Goal: Check status: Check status

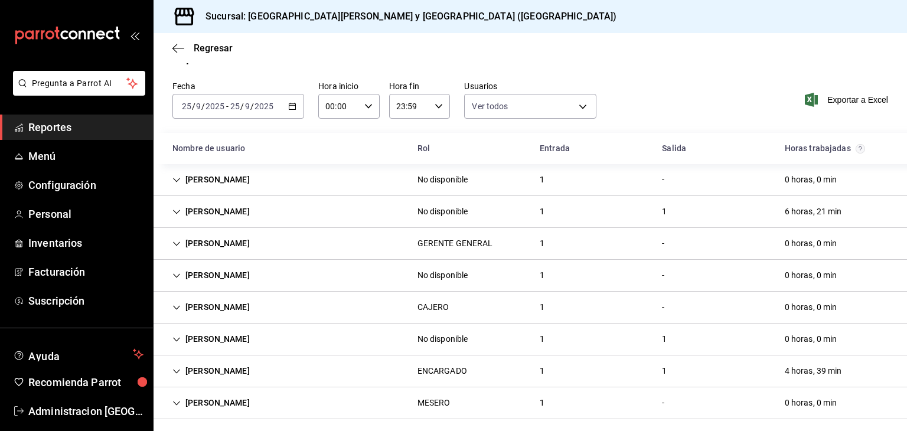
scroll to position [30, 0]
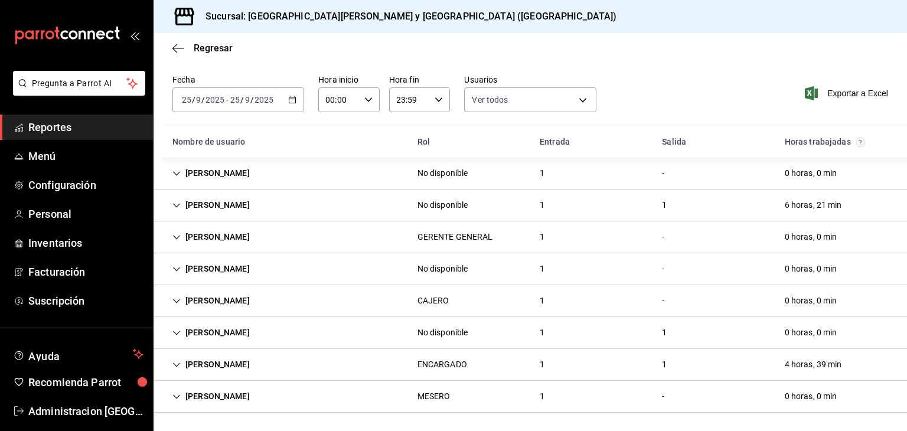
click at [523, 369] on div "[PERSON_NAME] ENCARGADO 1 1 4 horas, 39 min" at bounding box center [530, 365] width 753 height 32
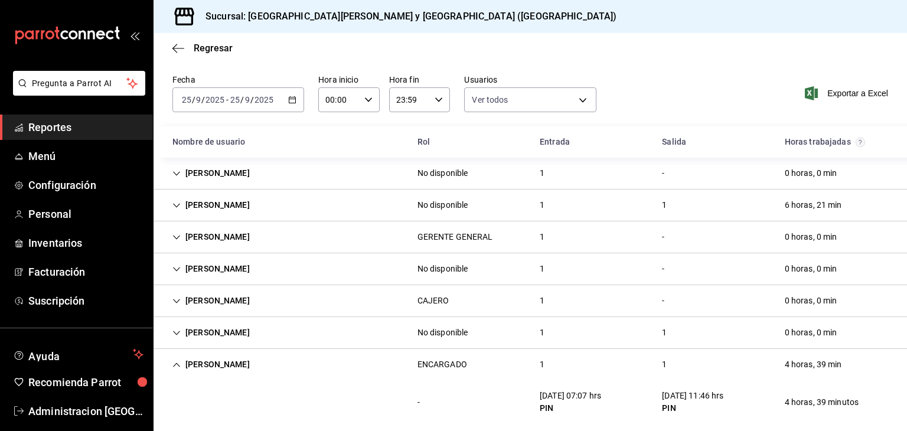
scroll to position [73, 0]
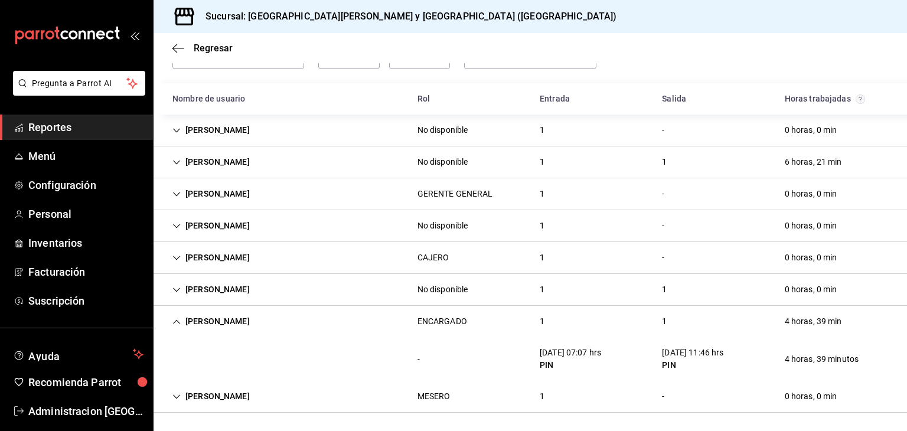
click at [567, 322] on div "[PERSON_NAME] ENCARGADO 1 1 4 horas, 39 min" at bounding box center [530, 321] width 753 height 31
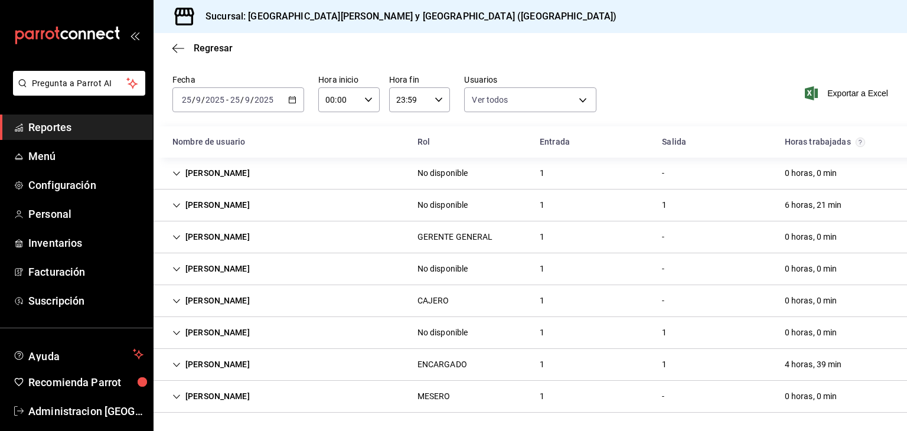
click at [568, 362] on div "[PERSON_NAME] ENCARGADO 1 1 4 horas, 39 min" at bounding box center [530, 365] width 753 height 32
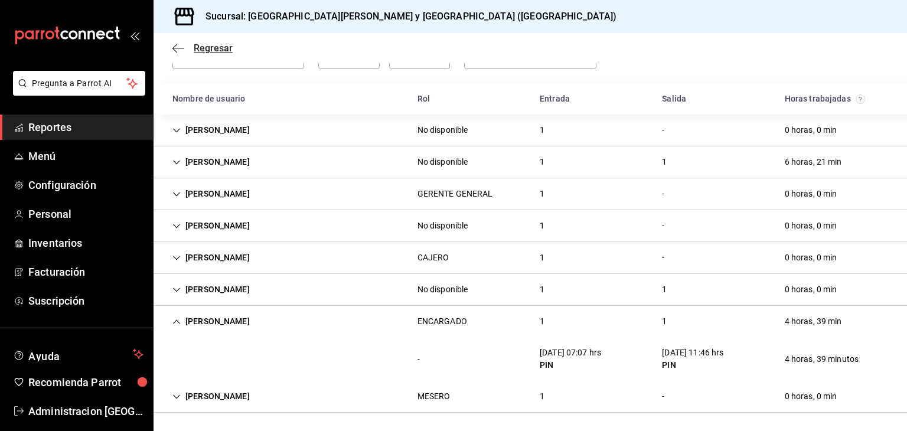
click at [210, 53] on span "Regresar" at bounding box center [213, 48] width 39 height 11
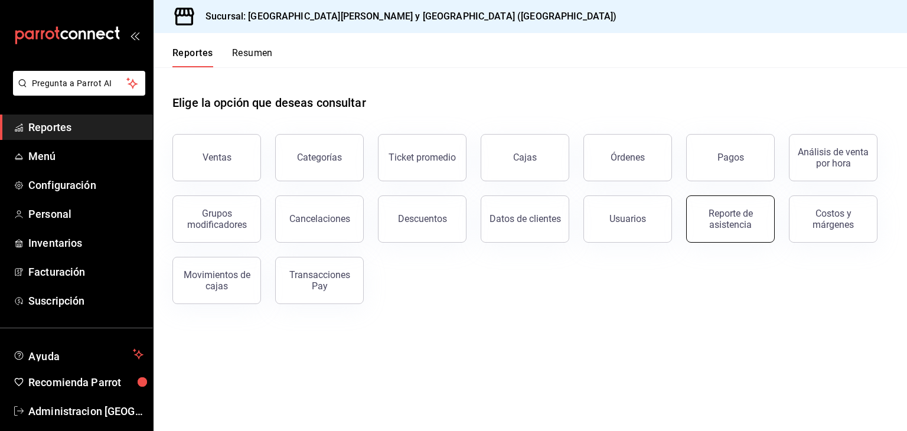
click at [723, 219] on div "Reporte de asistencia" at bounding box center [730, 219] width 73 height 22
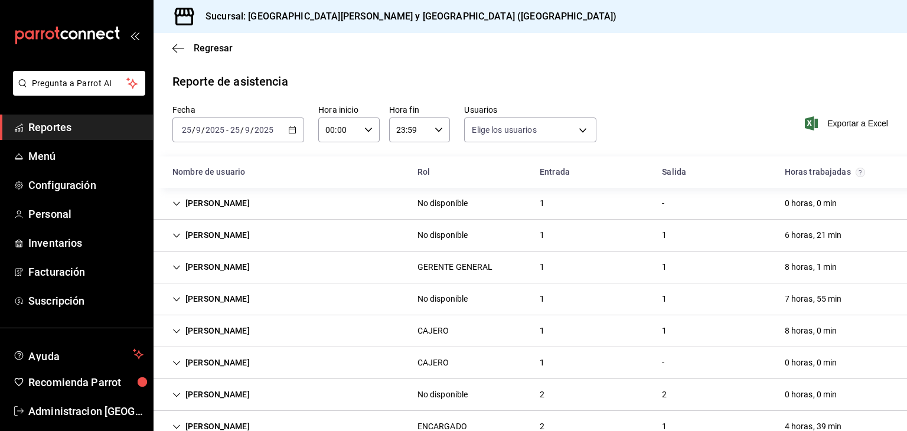
type input "534332e9-8a52-4bfd-a1dc-4d6e5ffffa3a,7b2ff4b6-152e-422c-a847-0cae64fb025a,84b5a…"
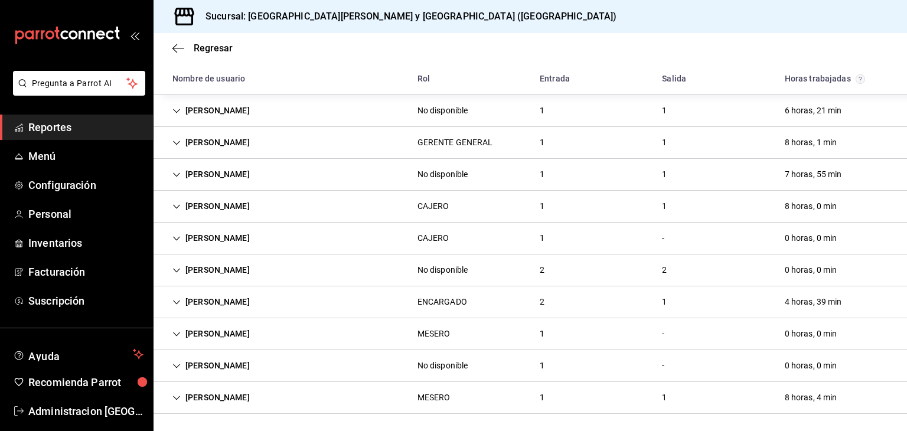
scroll to position [125, 0]
click at [619, 301] on div "[PERSON_NAME] ENCARGADO 2 1 4 horas, 39 min" at bounding box center [530, 302] width 753 height 32
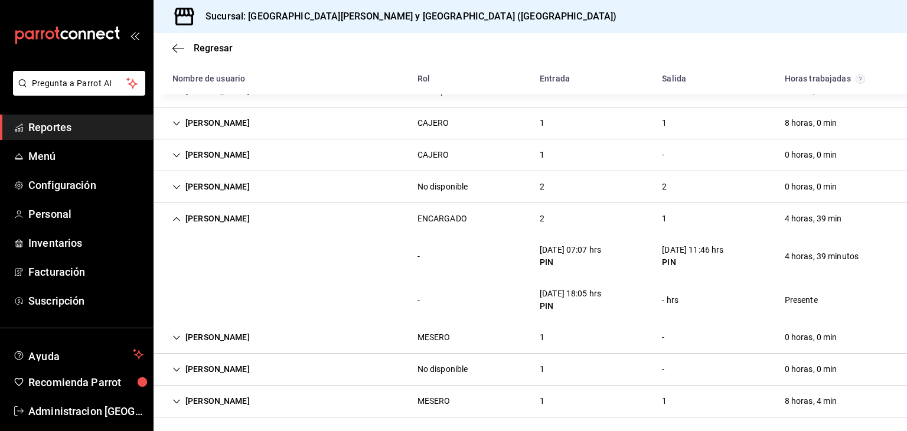
scroll to position [213, 0]
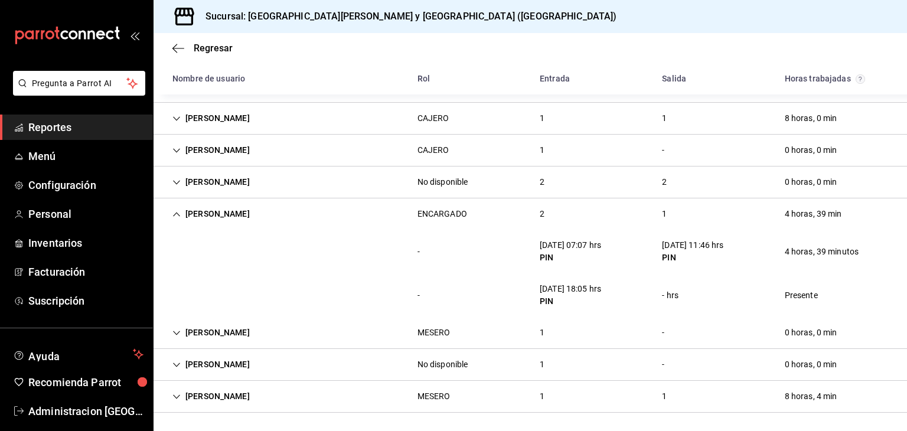
click at [573, 284] on div "[DATE] 18:05 hrs" at bounding box center [570, 289] width 61 height 12
click at [195, 208] on div "[PERSON_NAME]" at bounding box center [211, 214] width 96 height 22
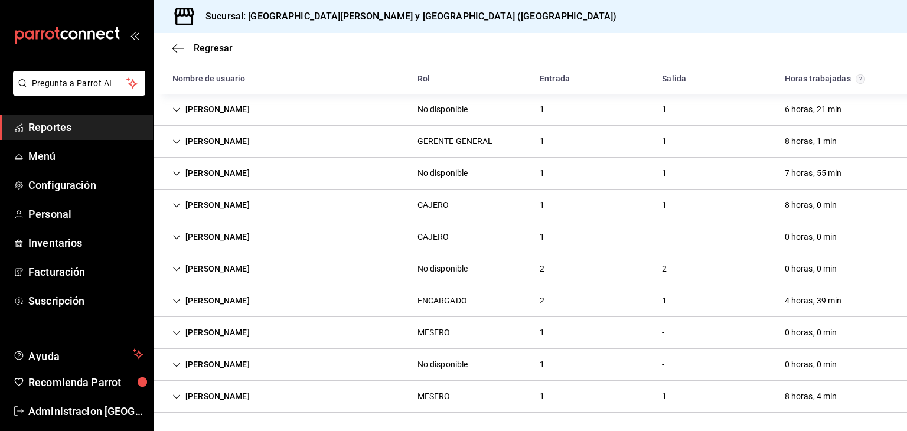
scroll to position [125, 0]
click at [538, 272] on div "2" at bounding box center [542, 270] width 24 height 22
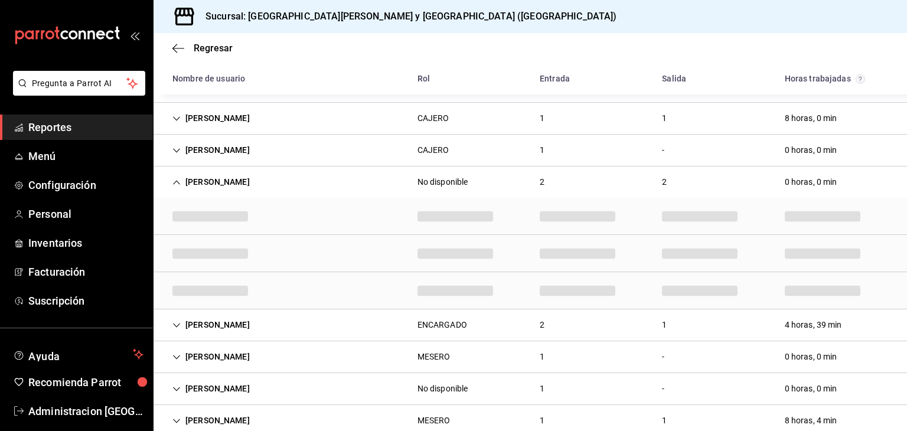
scroll to position [213, 0]
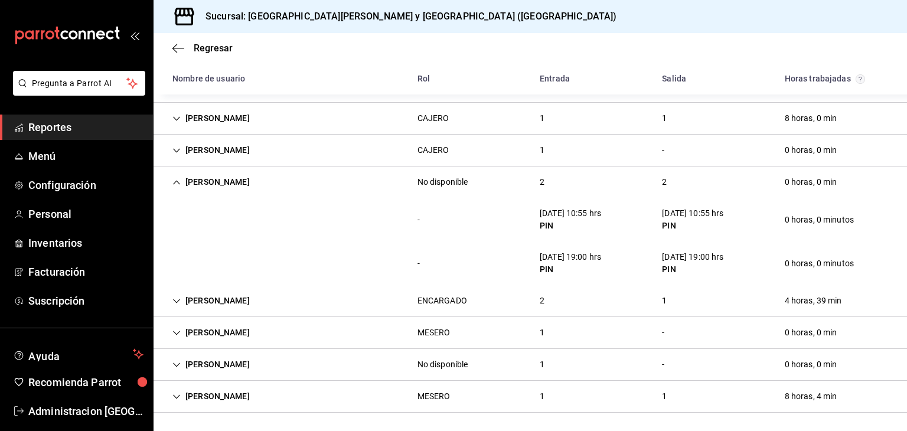
click at [512, 172] on div "[PERSON_NAME] No disponible 2 2 0 horas, 0 min" at bounding box center [530, 181] width 753 height 31
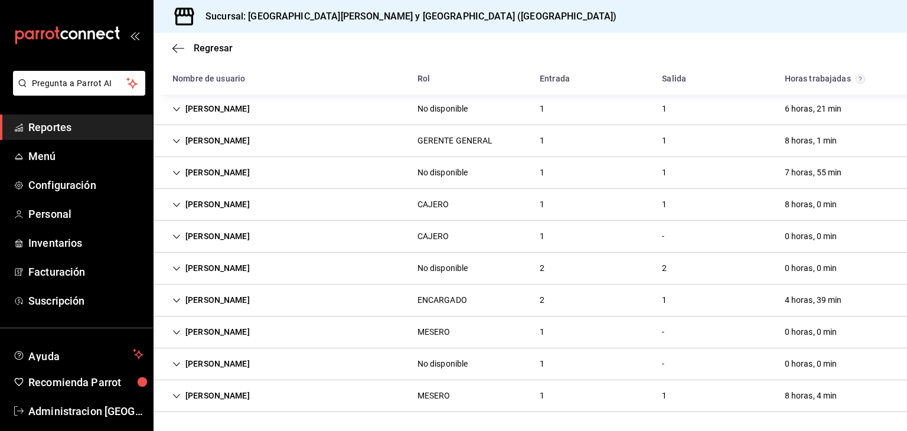
scroll to position [125, 0]
click at [547, 176] on div "1" at bounding box center [542, 174] width 24 height 22
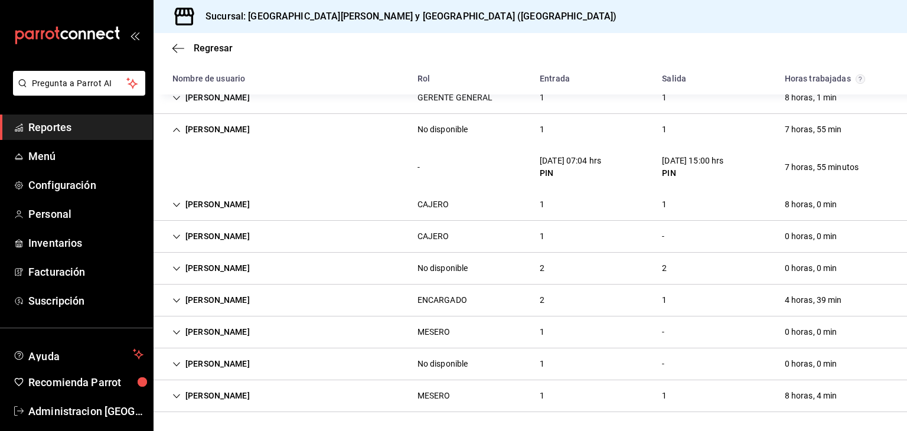
scroll to position [168, 0]
click at [536, 136] on div "1" at bounding box center [542, 131] width 24 height 22
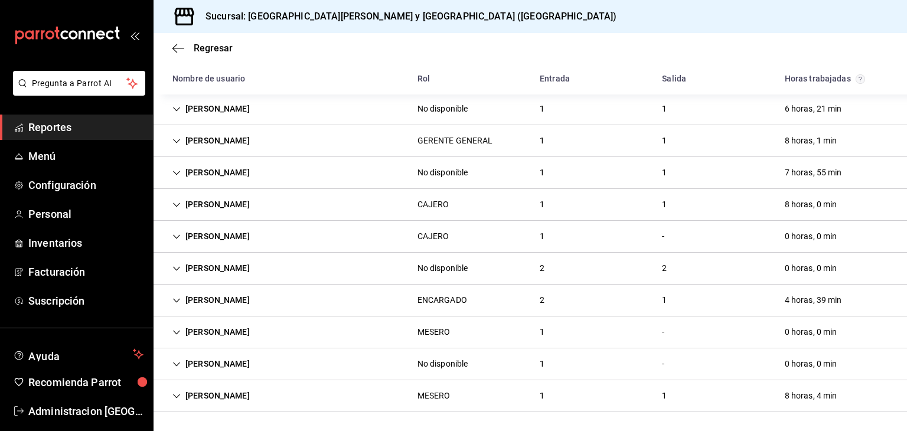
scroll to position [125, 0]
click at [530, 174] on div "1" at bounding box center [542, 174] width 24 height 22
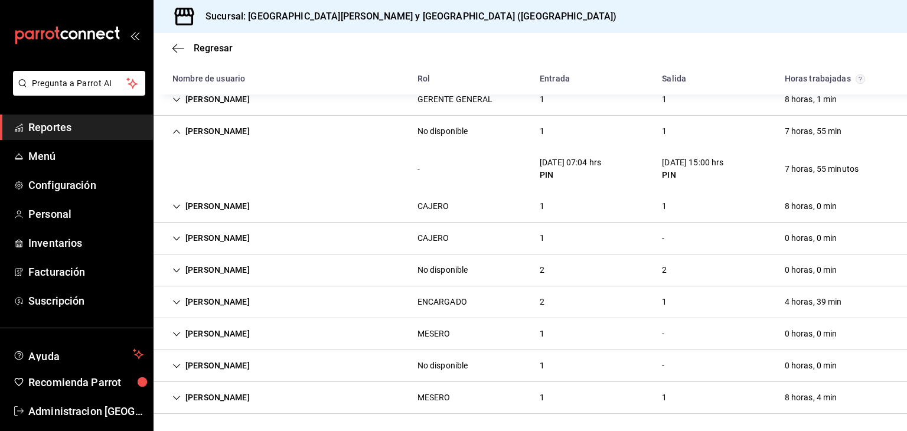
scroll to position [168, 0]
click at [533, 128] on div "1" at bounding box center [542, 131] width 24 height 22
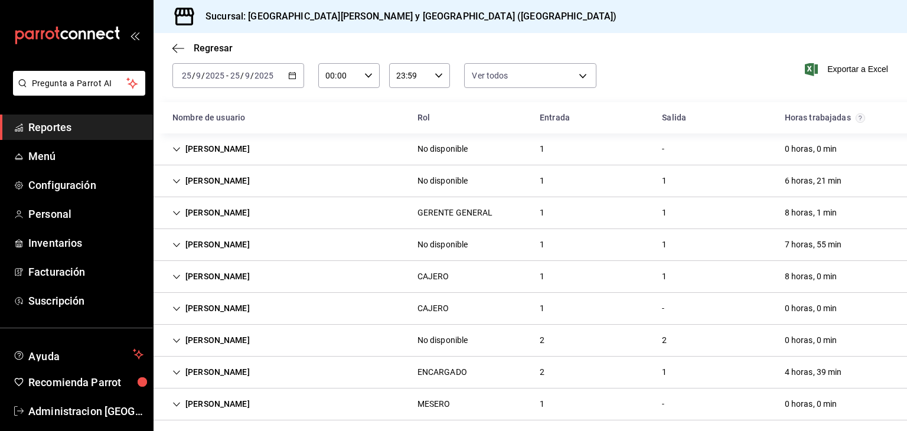
scroll to position [68, 0]
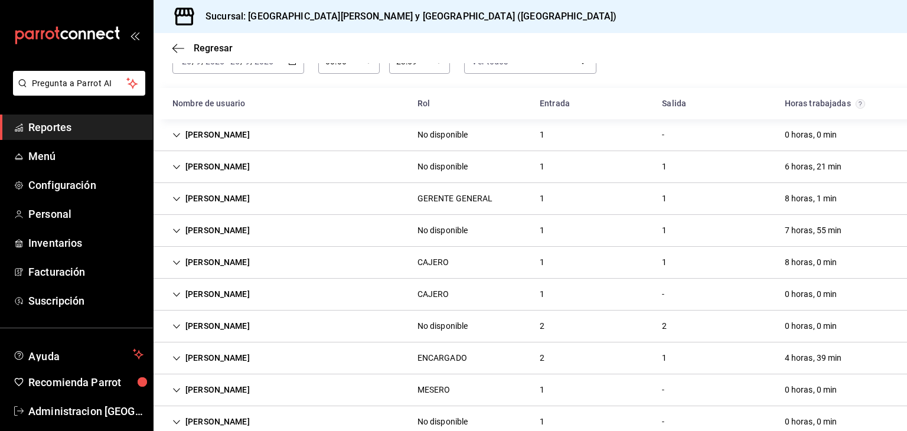
click at [530, 168] on div "1" at bounding box center [542, 167] width 24 height 22
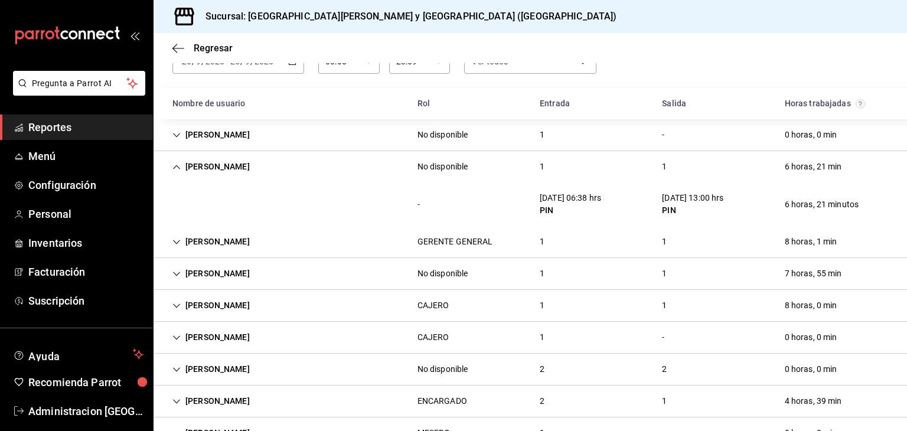
click at [541, 166] on div "1" at bounding box center [542, 167] width 24 height 22
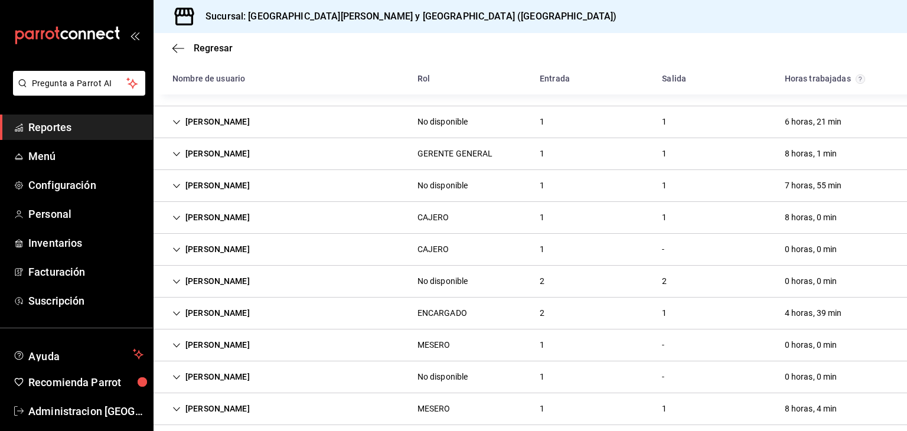
scroll to position [125, 0]
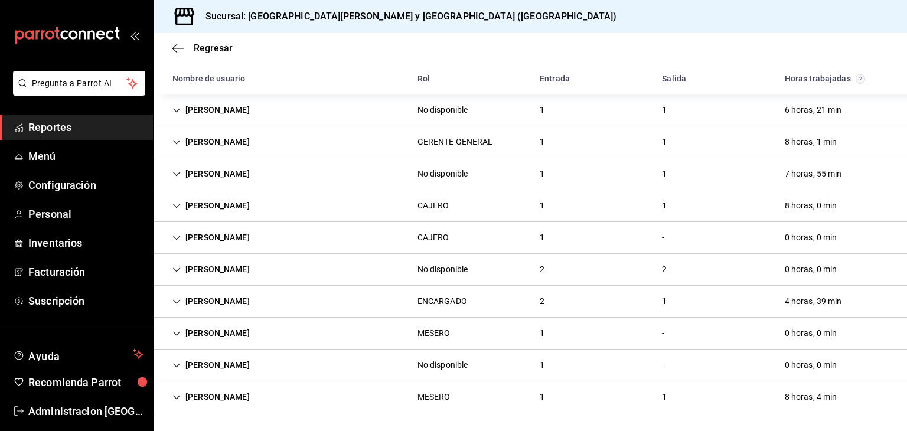
click at [816, 397] on div "8 horas, 4 min" at bounding box center [810, 397] width 71 height 22
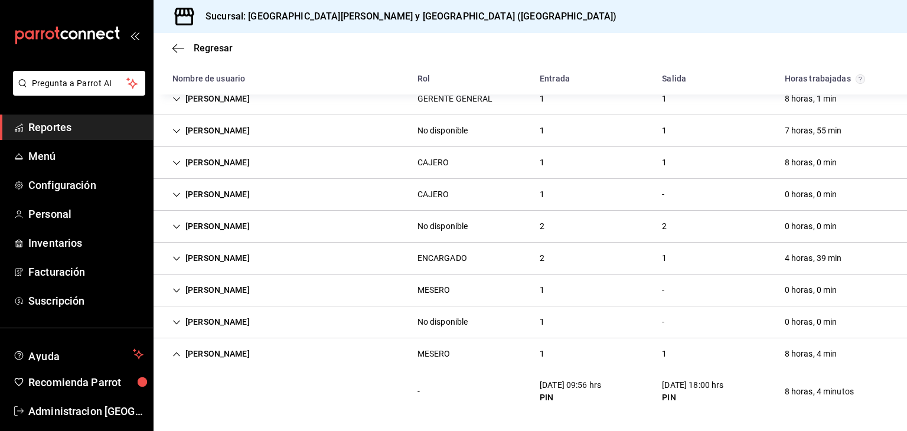
click at [598, 343] on div "[PERSON_NAME] MESERO 1 1 8 horas, 4 min" at bounding box center [530, 353] width 753 height 31
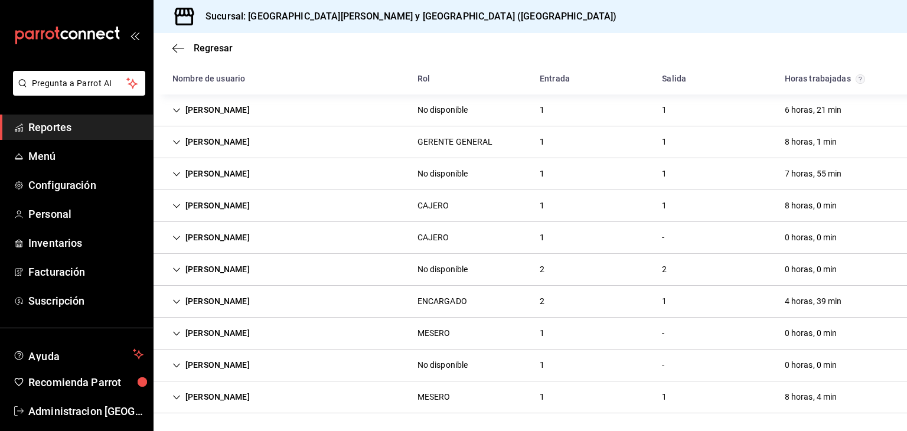
scroll to position [0, 0]
